Goal: Task Accomplishment & Management: Use online tool/utility

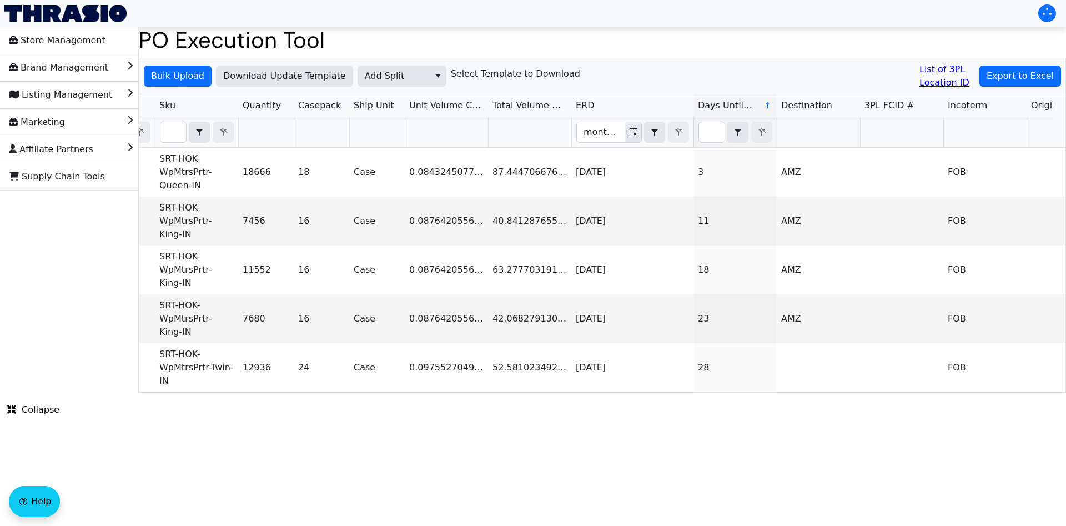
type input "PO67091"
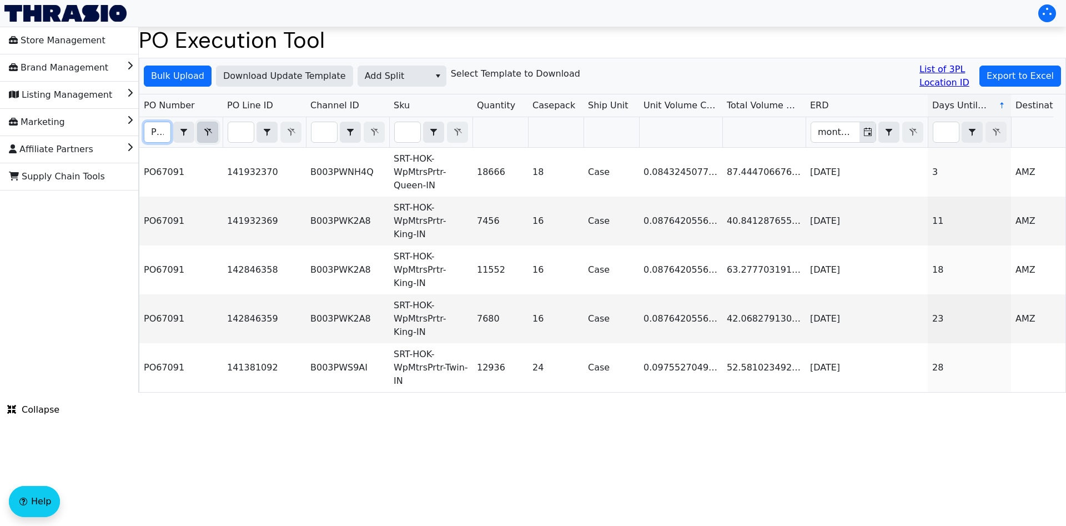
click at [210, 132] on icon "Filter" at bounding box center [207, 132] width 13 height 9
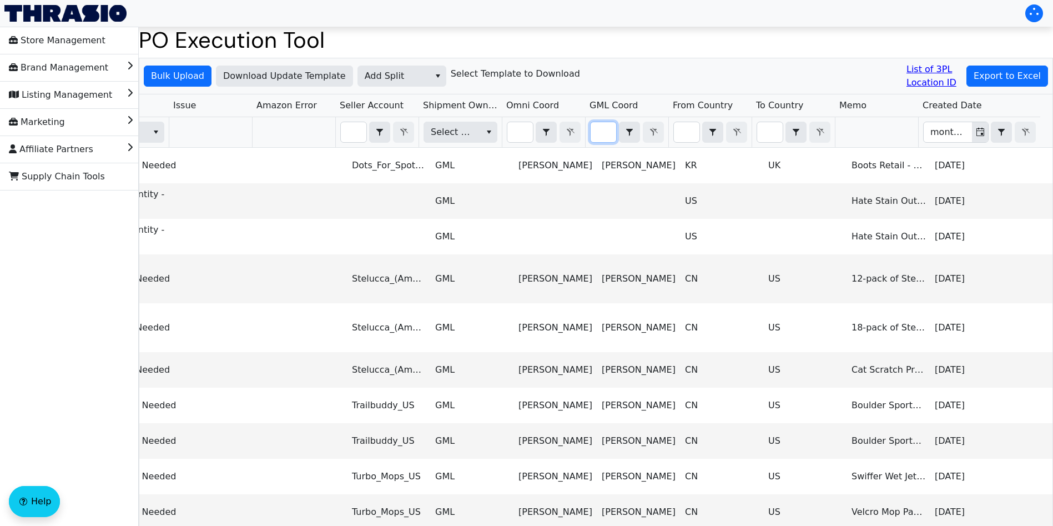
click at [600, 130] on input "Filter" at bounding box center [604, 132] width 26 height 20
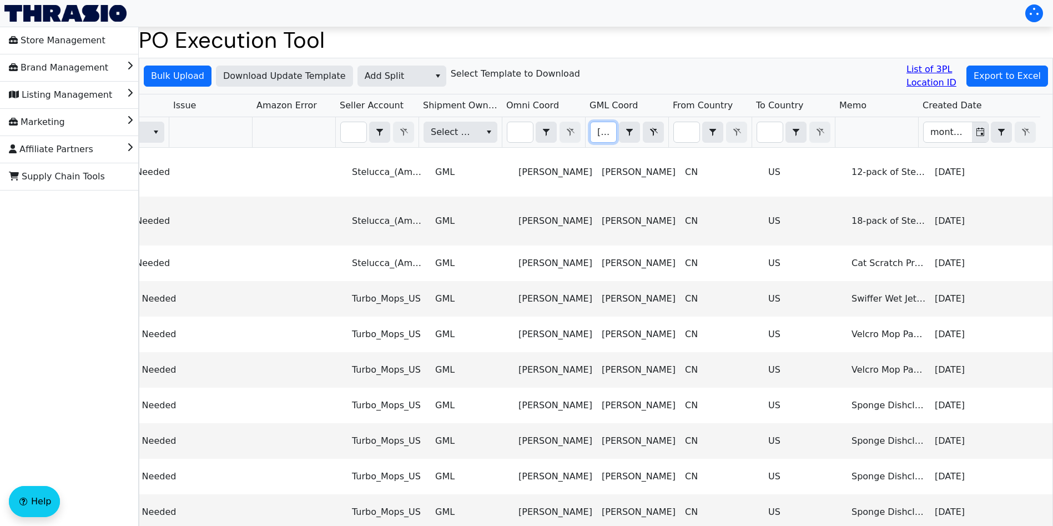
scroll to position [0, 14]
type input "regina"
click at [1017, 78] on span "Export to Excel" at bounding box center [1007, 75] width 67 height 13
click at [377, 78] on span "Add Split" at bounding box center [394, 75] width 58 height 13
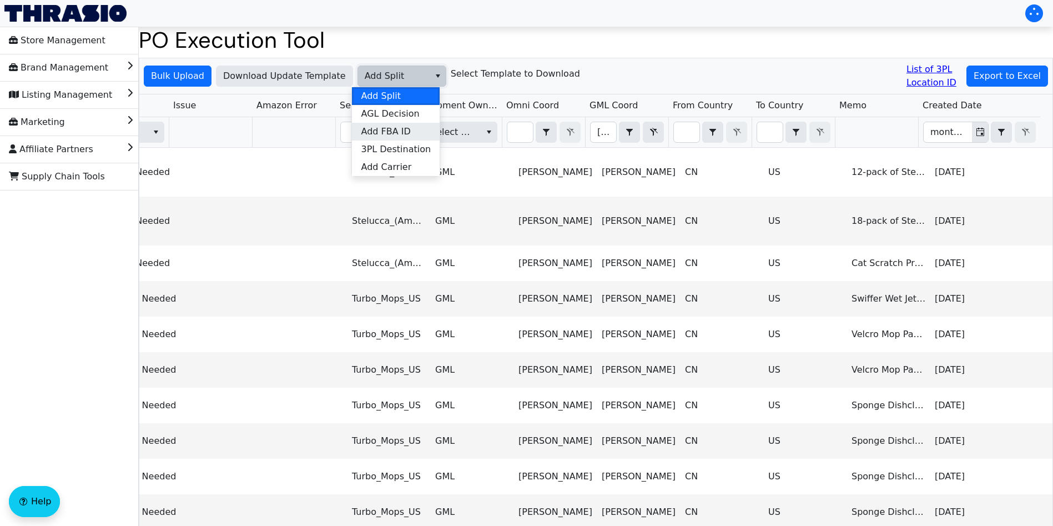
click at [396, 133] on span "Add FBA ID" at bounding box center [385, 131] width 49 height 13
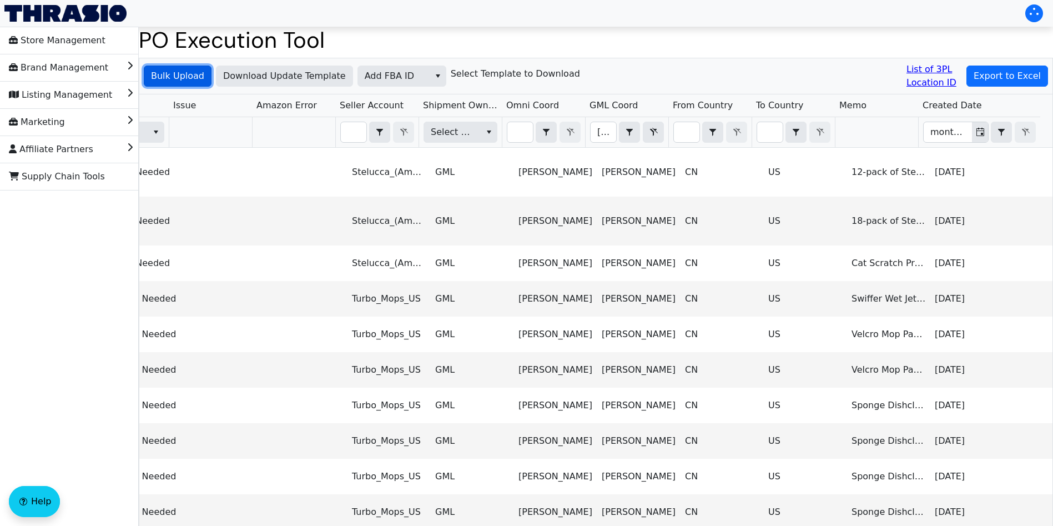
click at [180, 78] on span "Bulk Upload" at bounding box center [177, 75] width 53 height 13
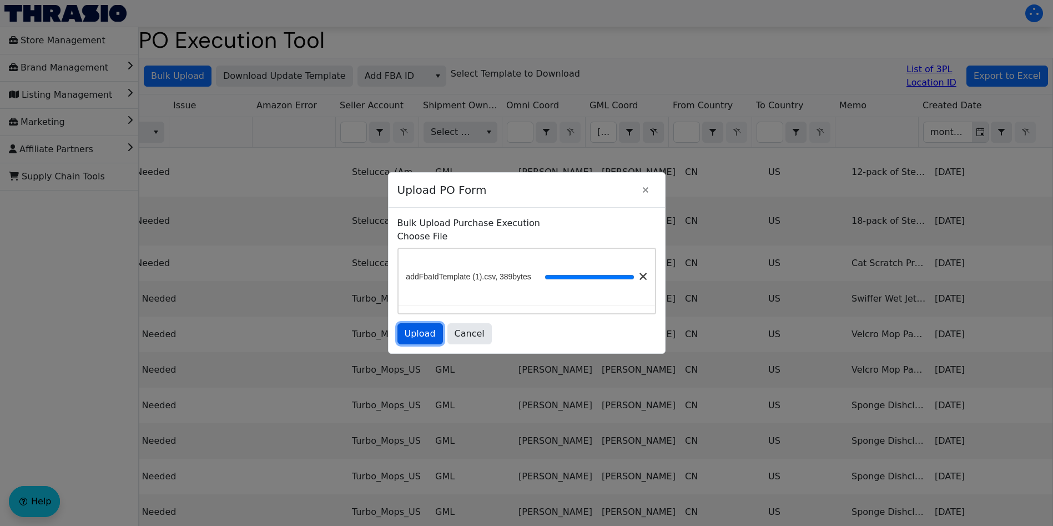
click at [420, 333] on span "Upload" at bounding box center [420, 333] width 31 height 13
